Goal: Task Accomplishment & Management: Manage account settings

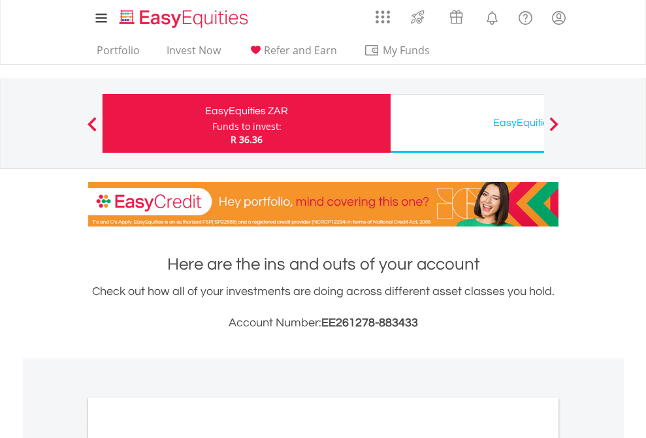
click at [212, 123] on div "Funds to invest:" at bounding box center [246, 126] width 69 height 13
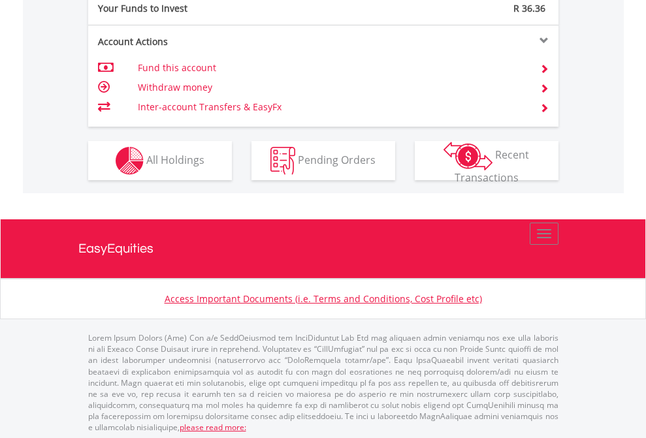
scroll to position [1303, 0]
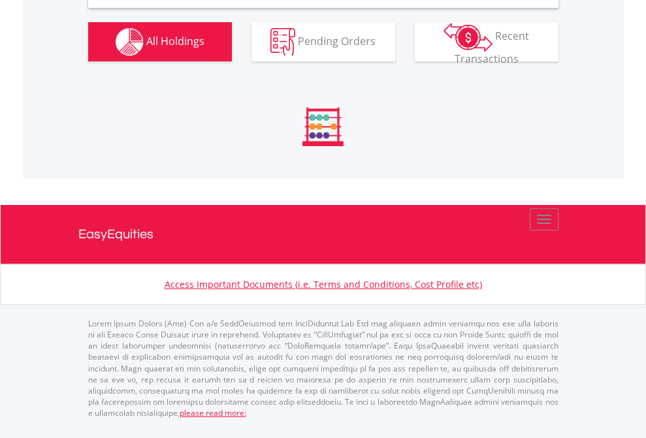
scroll to position [1262, 0]
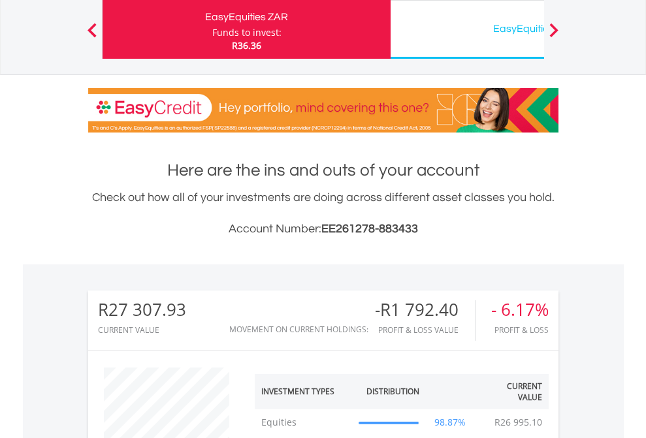
scroll to position [125, 205]
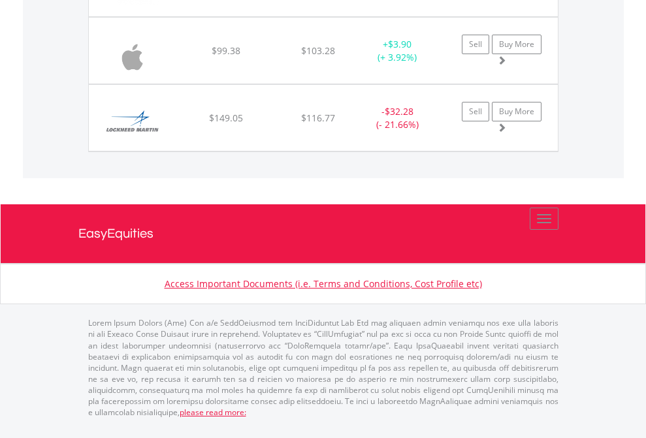
scroll to position [125, 205]
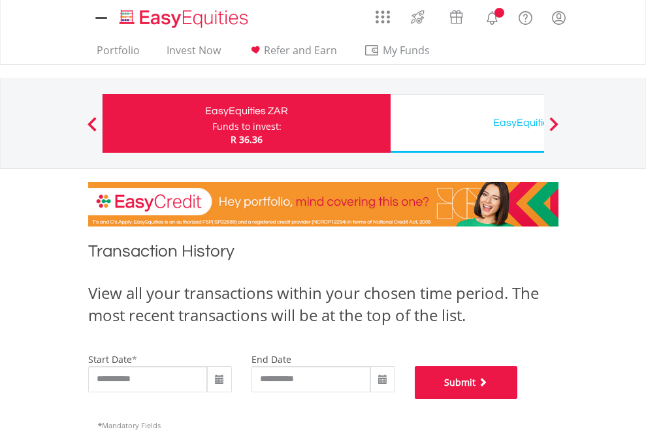
click at [518, 399] on button "Submit" at bounding box center [465, 382] width 103 height 33
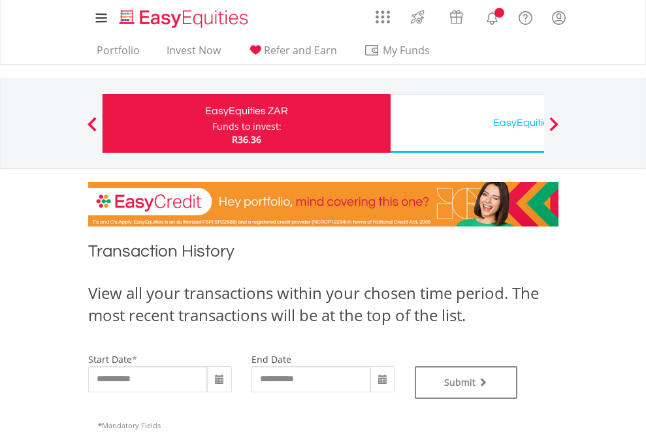
click at [467, 123] on div "EasyEquities USD" at bounding box center [534, 123] width 272 height 18
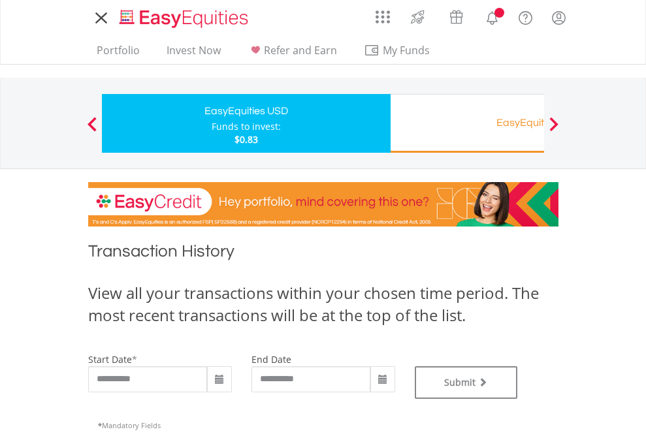
type input "**********"
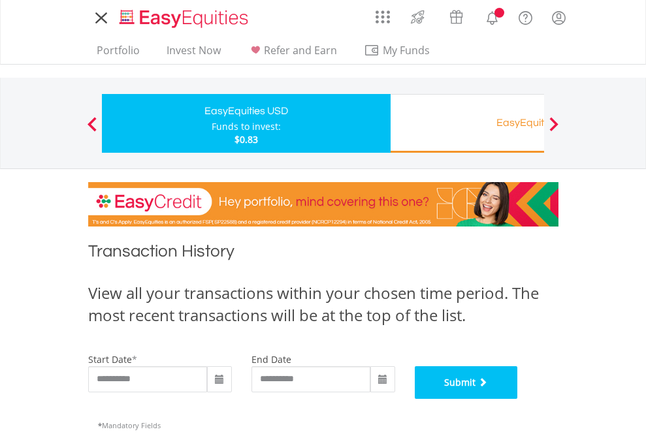
click at [518, 399] on button "Submit" at bounding box center [465, 382] width 103 height 33
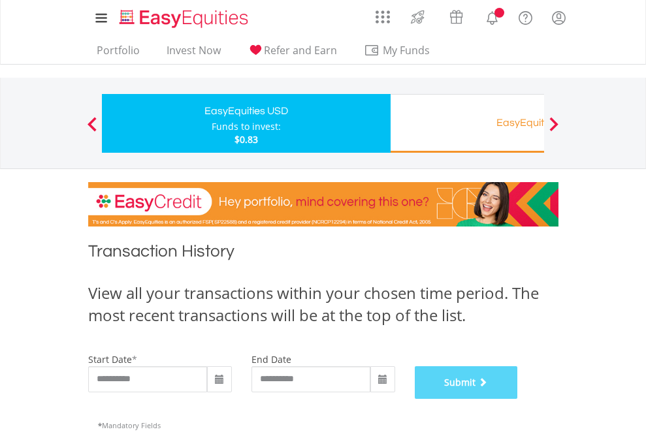
scroll to position [529, 0]
